Goal: Answer question/provide support: Share knowledge or assist other users

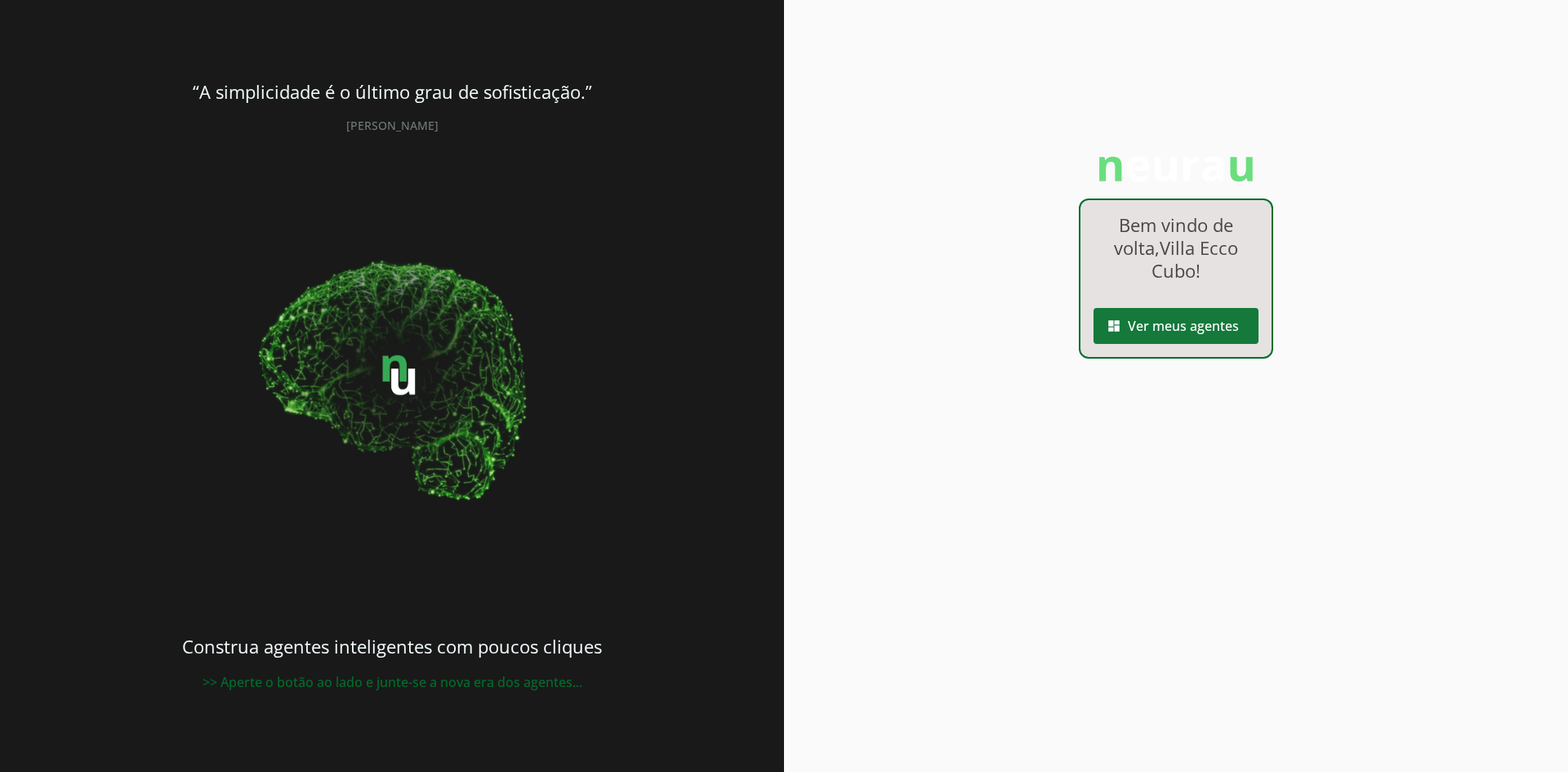
click at [1154, 324] on span at bounding box center [1176, 326] width 165 height 40
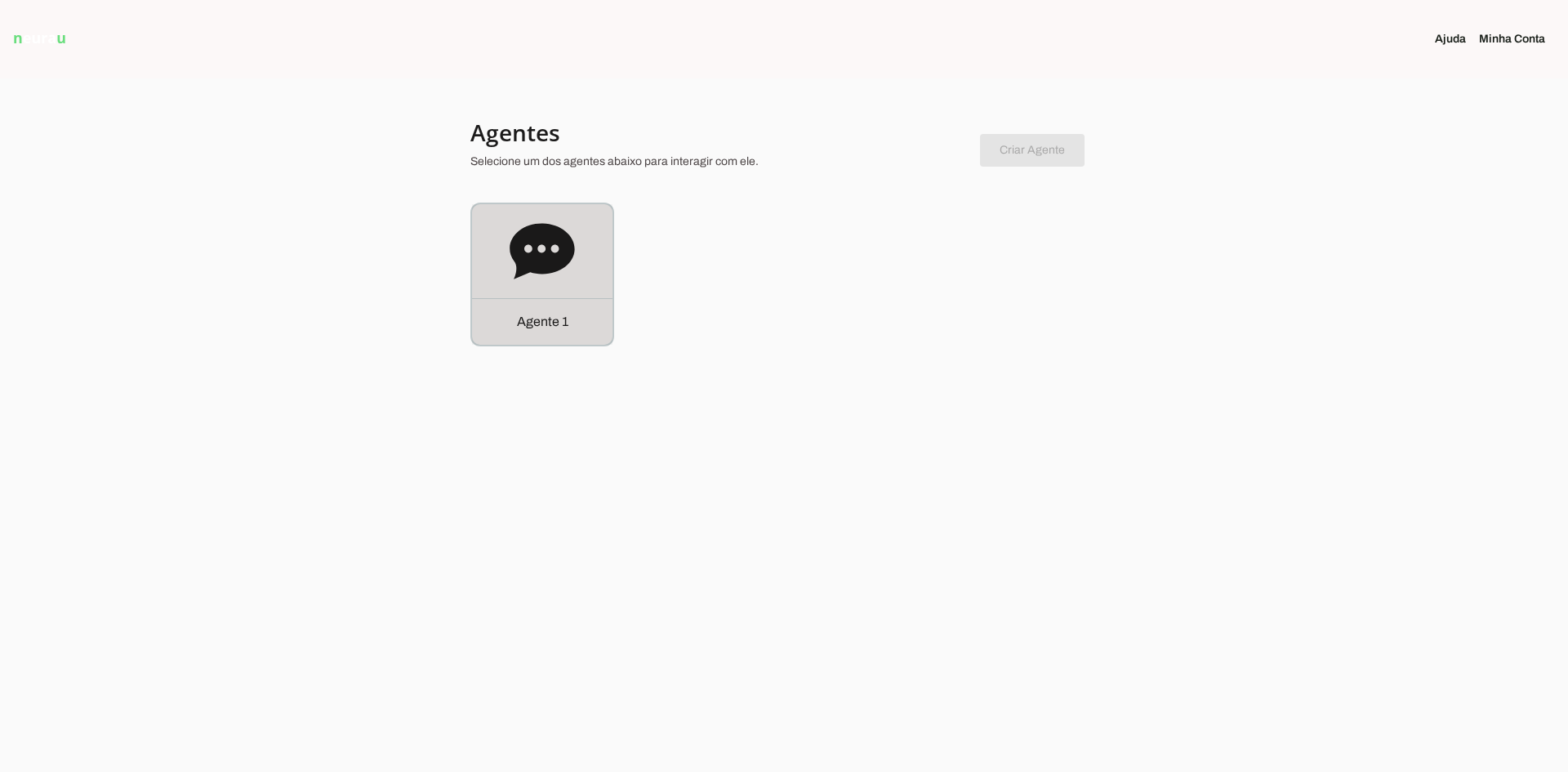
click at [517, 264] on icon at bounding box center [541, 251] width 64 height 56
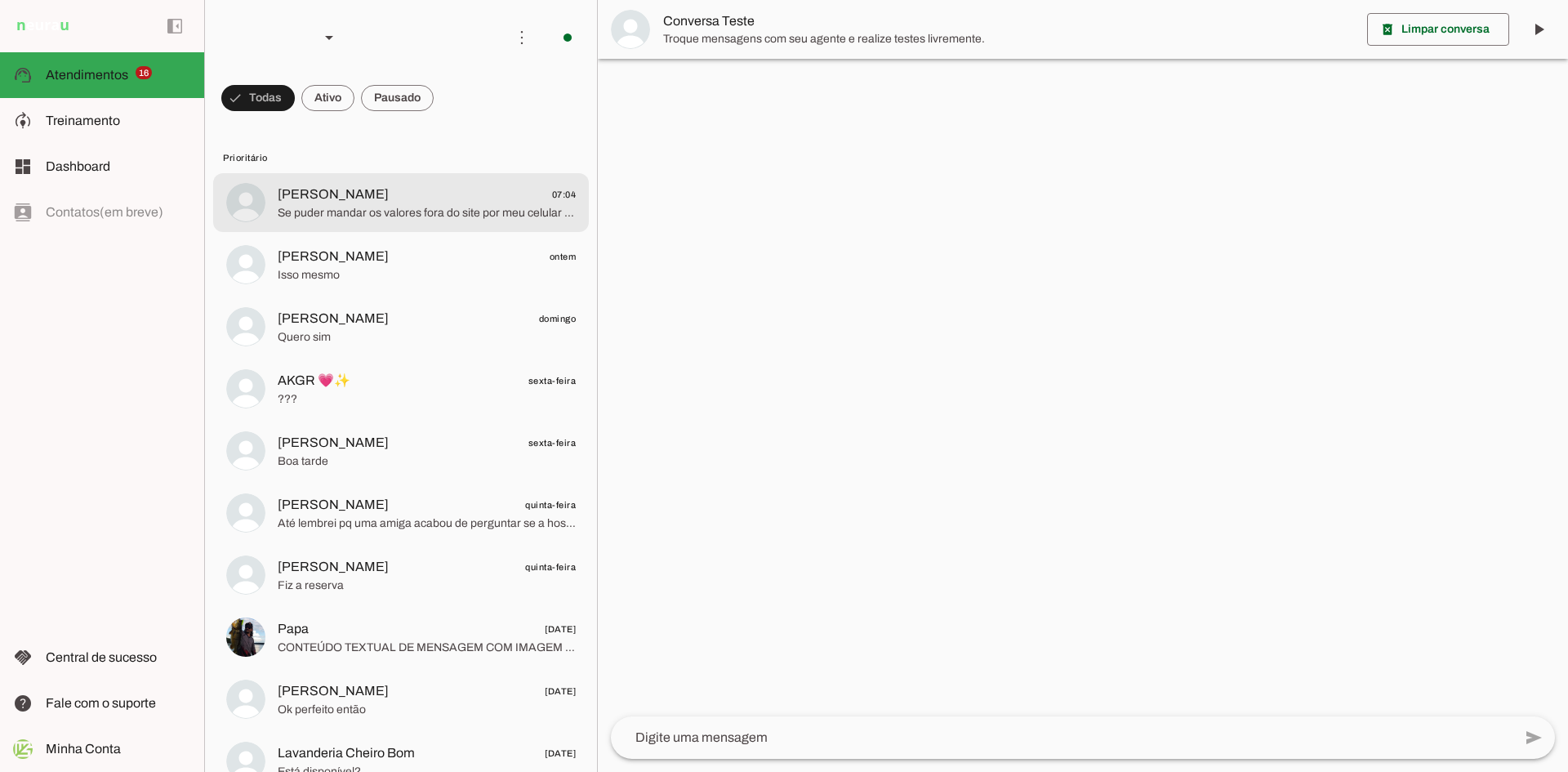
click at [367, 226] on md-item "[PERSON_NAME] 07:04 Se puder mandar os valores fora do site por meu celular não…" at bounding box center [400, 203] width 375 height 58
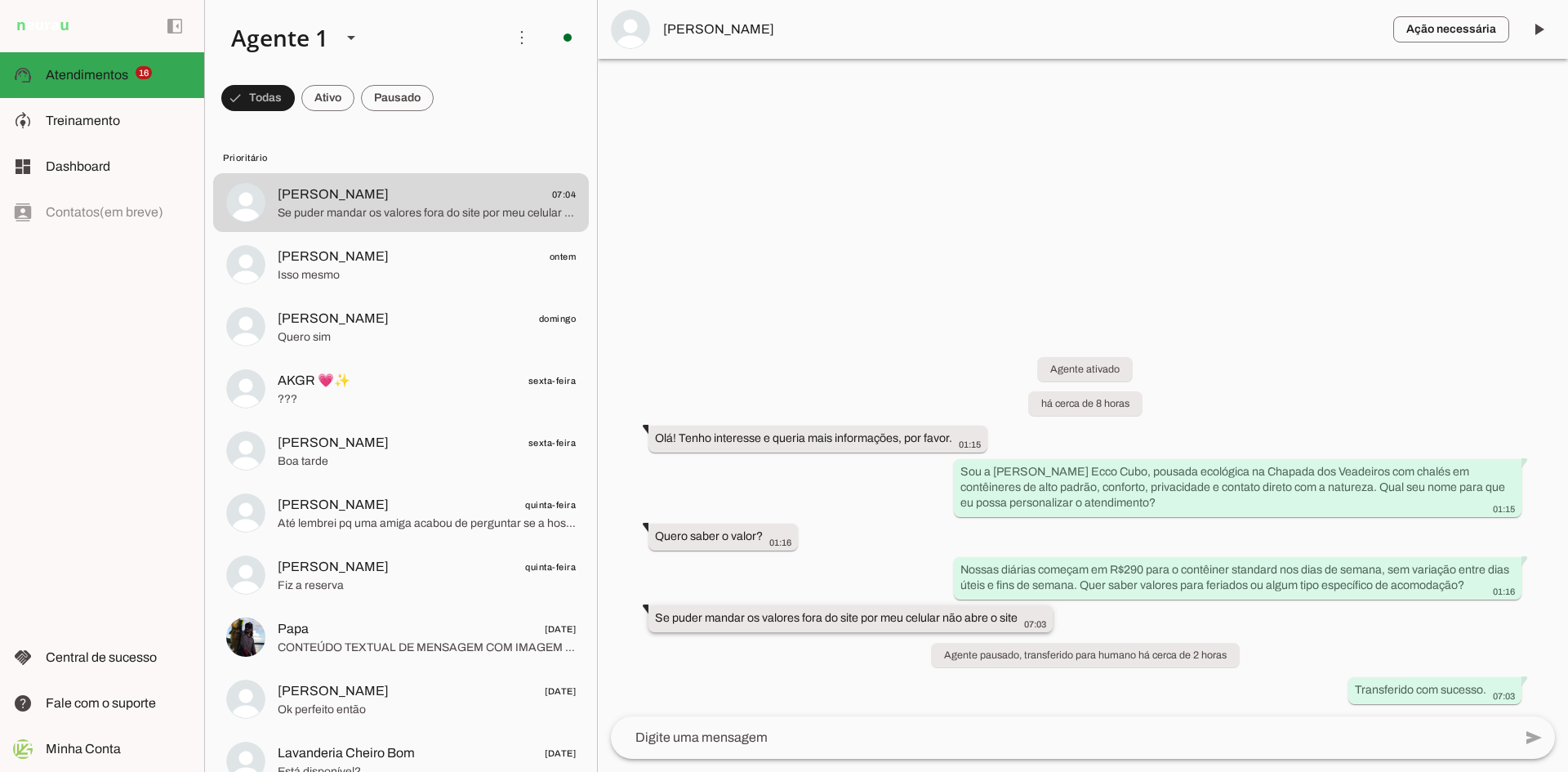
drag, startPoint x: 657, startPoint y: 622, endPoint x: 1021, endPoint y: 626, distance: 364.0
click at [1021, 626] on div "Se puder mandar os valores fora do site por meu celular não abre o site 07:03" at bounding box center [850, 620] width 391 height 21
click at [1096, 626] on div "Agente ativado há cerca de 8 horas Olá! Tenho interesse e queria mais informaçõ…" at bounding box center [1083, 519] width 970 height 395
click at [793, 735] on textarea at bounding box center [1061, 737] width 902 height 20
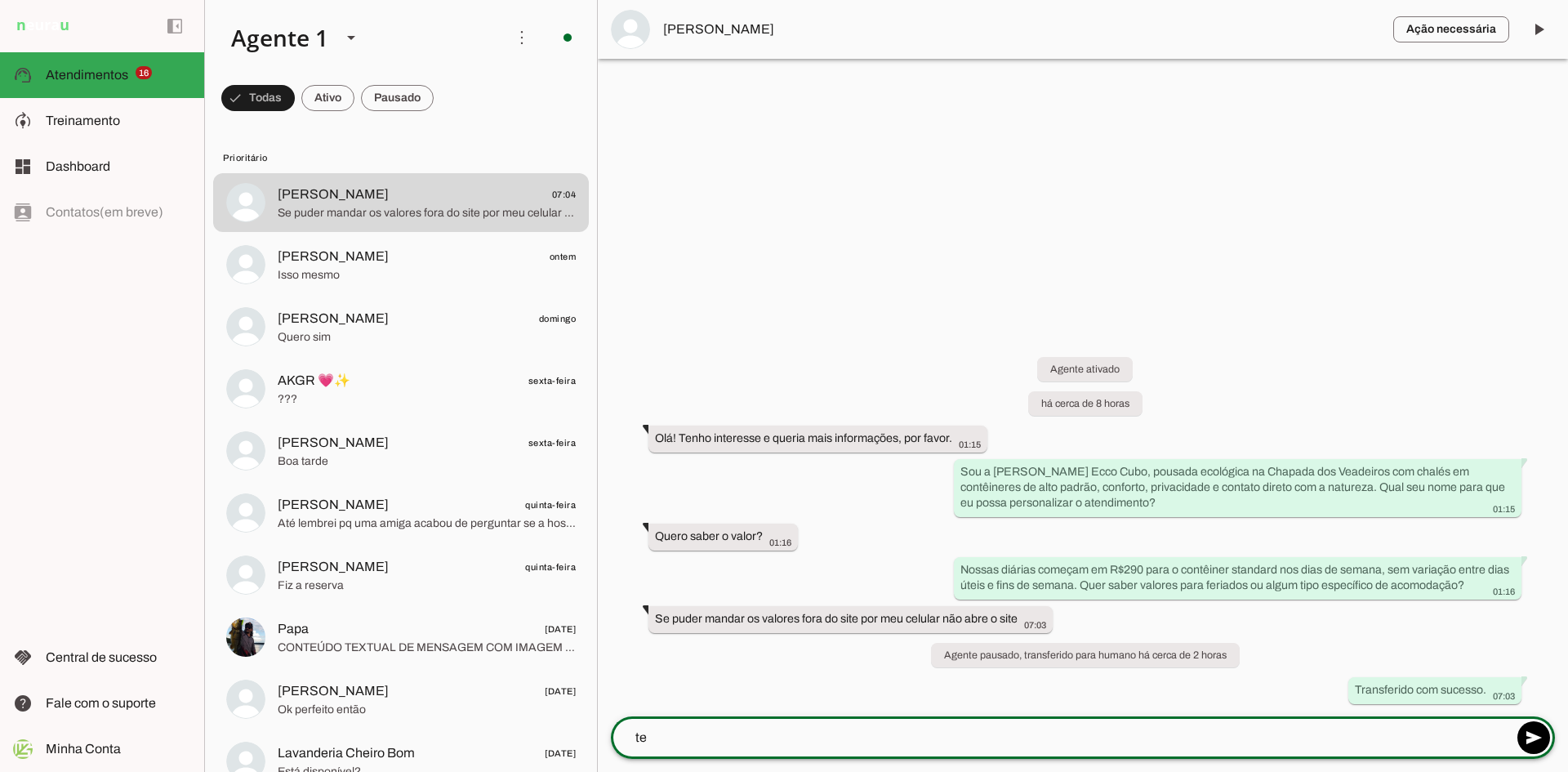
type textarea "t"
click at [829, 728] on textarea at bounding box center [1061, 737] width 902 height 20
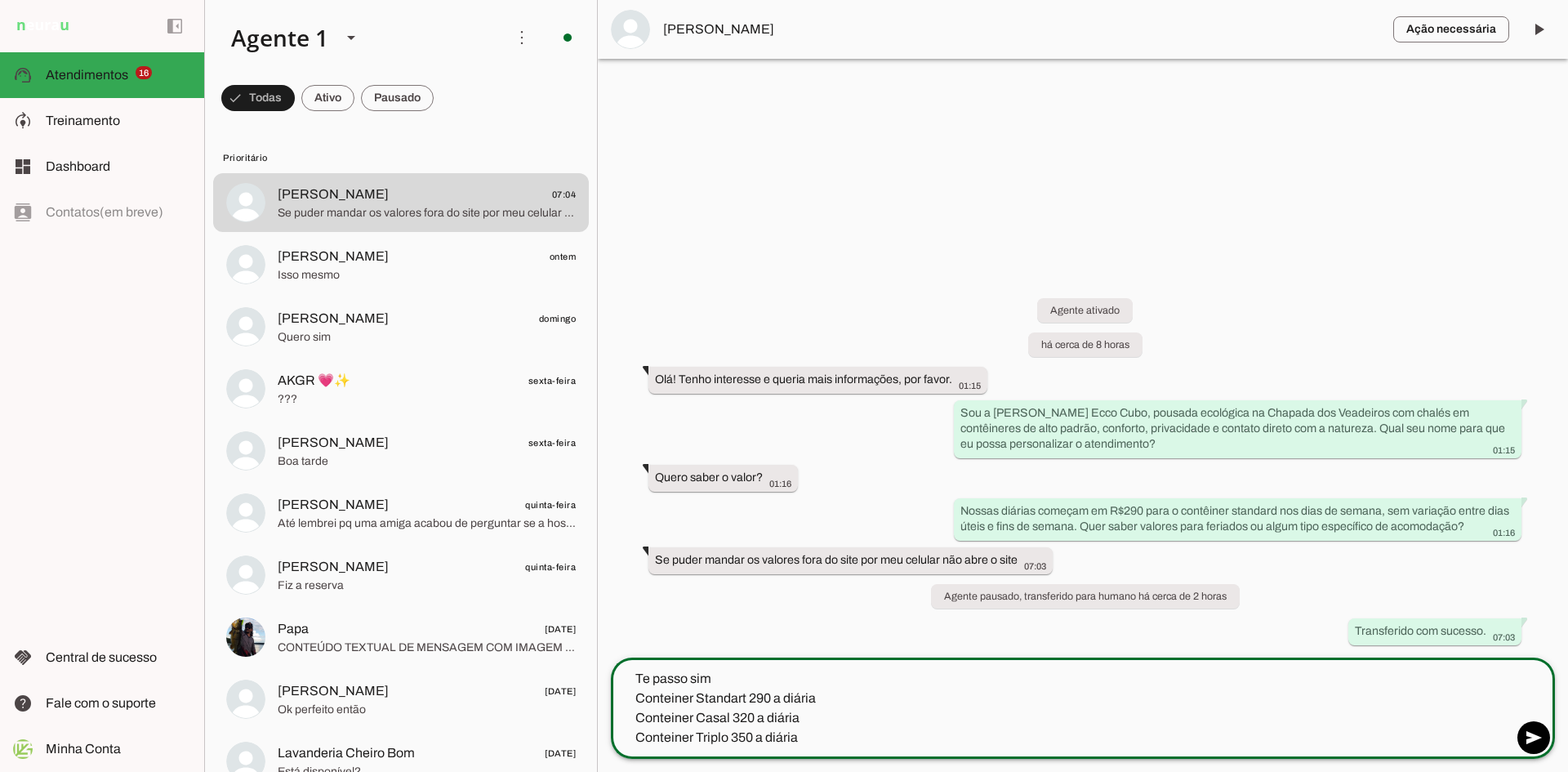
type textarea "Te passo sim Conteiner Standart 290 a diária Conteiner Casal 320 a diária Conte…"
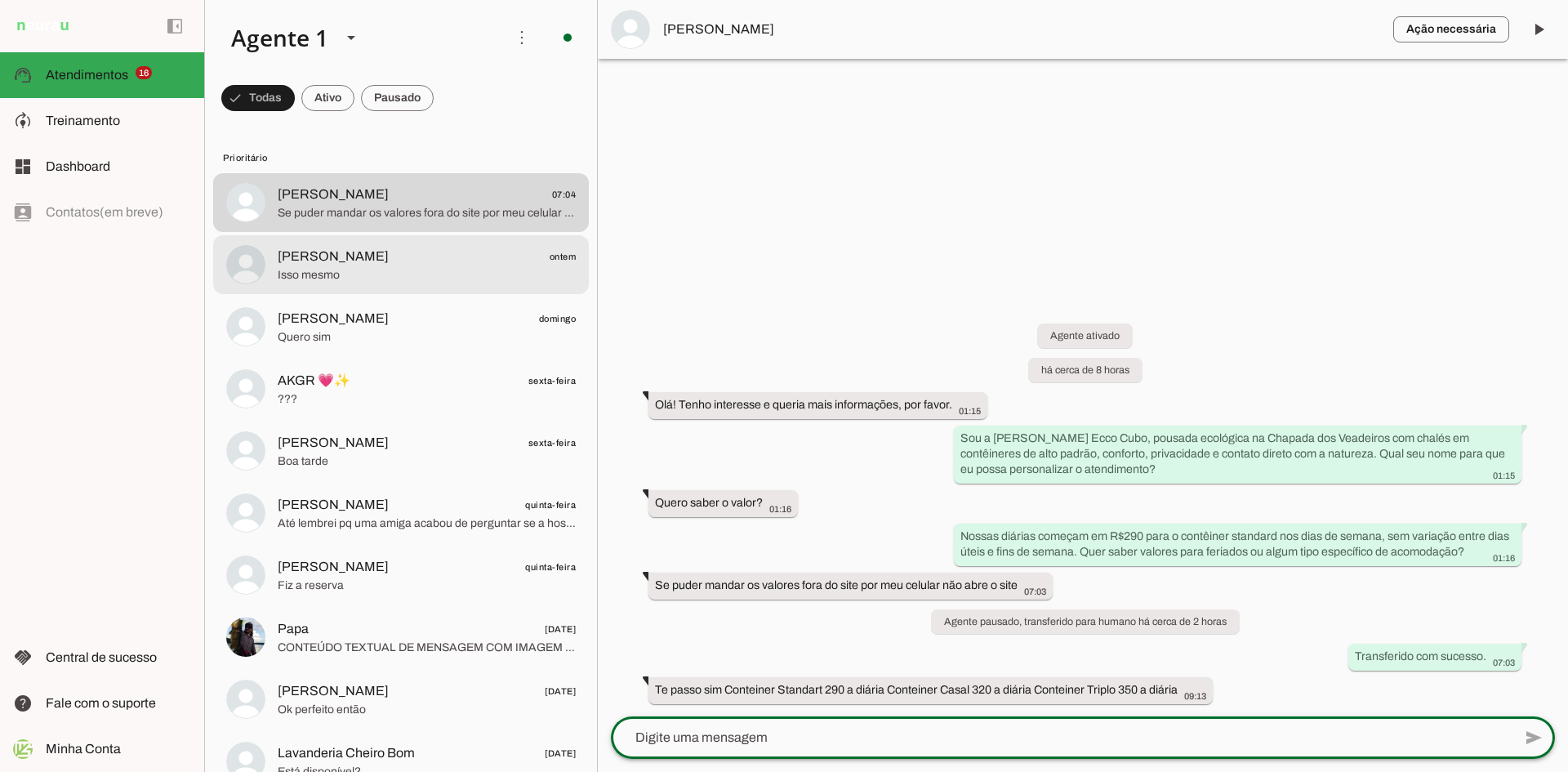
click at [369, 274] on span "Isso mesmo" at bounding box center [426, 275] width 298 height 16
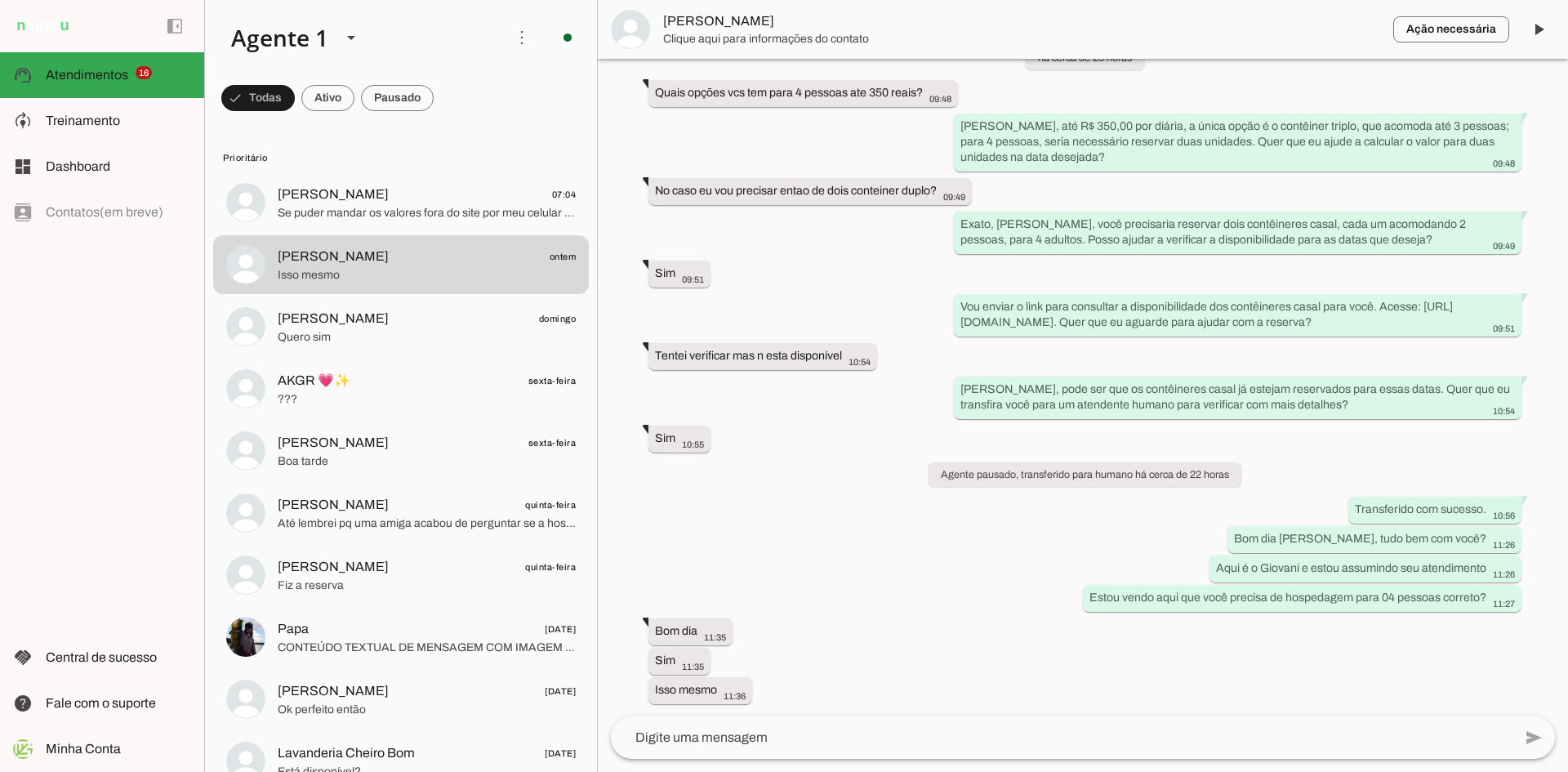
scroll to position [1465, 0]
